Goal: Task Accomplishment & Management: Manage account settings

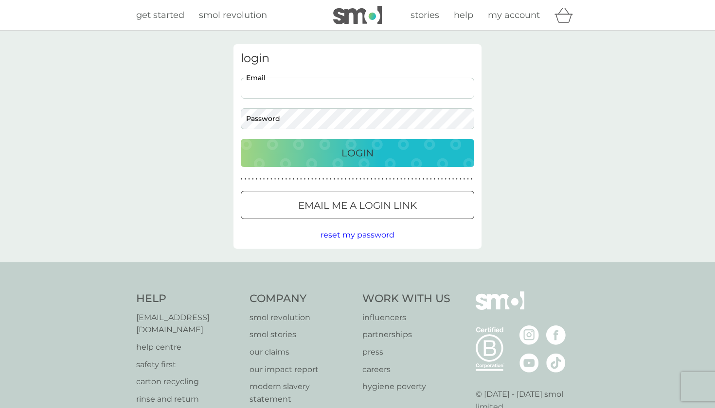
type input "[EMAIL_ADDRESS][DOMAIN_NAME]"
click at [357, 156] on p "Login" at bounding box center [357, 153] width 32 height 16
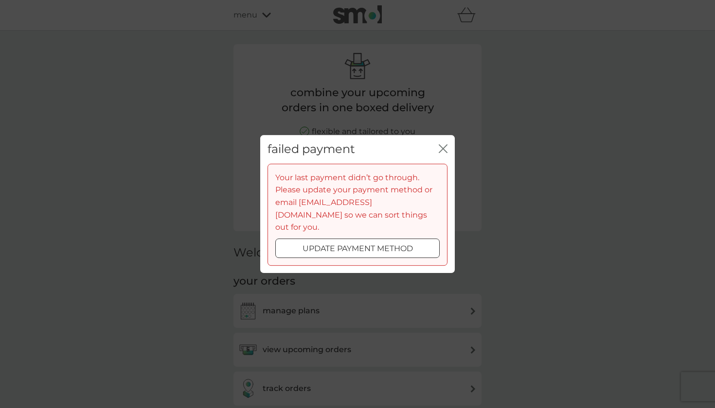
click at [319, 243] on p "update payment method" at bounding box center [357, 249] width 110 height 13
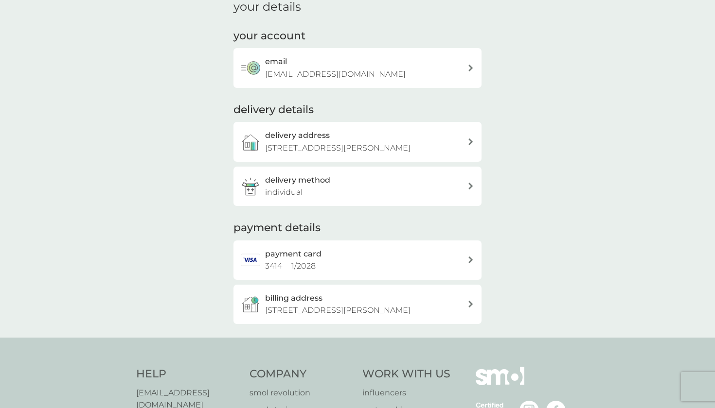
scroll to position [126, 0]
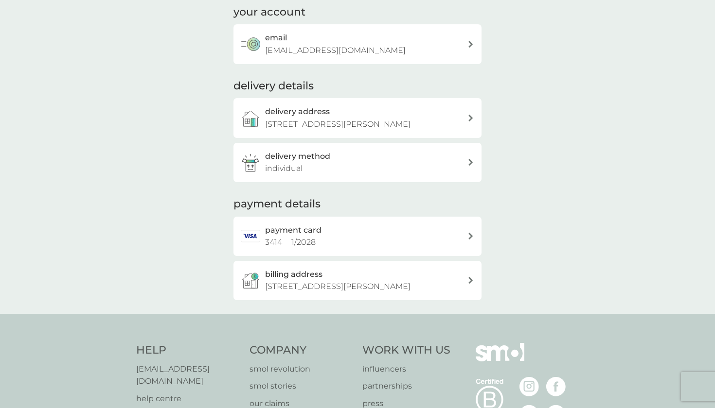
click at [341, 250] on div "payment card 3414 1 / 2028" at bounding box center [357, 236] width 248 height 39
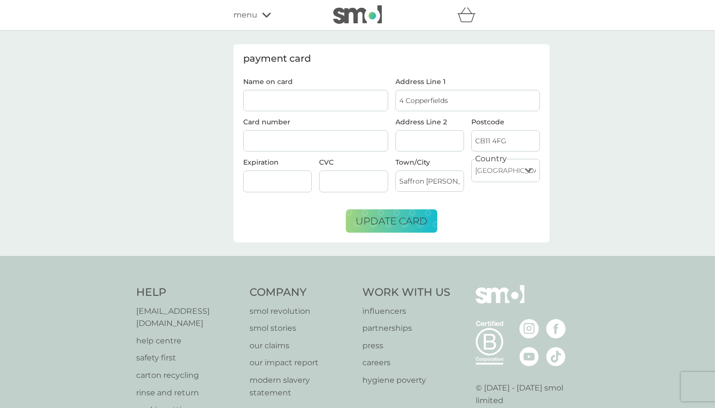
click at [297, 106] on input "Name on card" at bounding box center [315, 100] width 145 height 21
type input "[PERSON_NAME]"
click at [273, 145] on div at bounding box center [315, 141] width 145 height 22
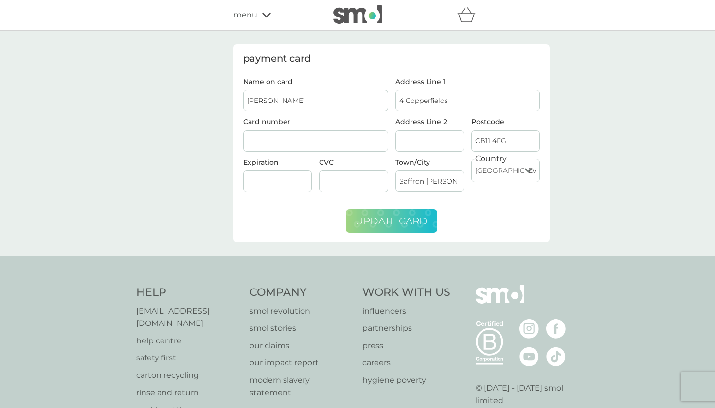
click at [389, 219] on span "update card" at bounding box center [391, 221] width 72 height 12
